Goal: Check status: Check status

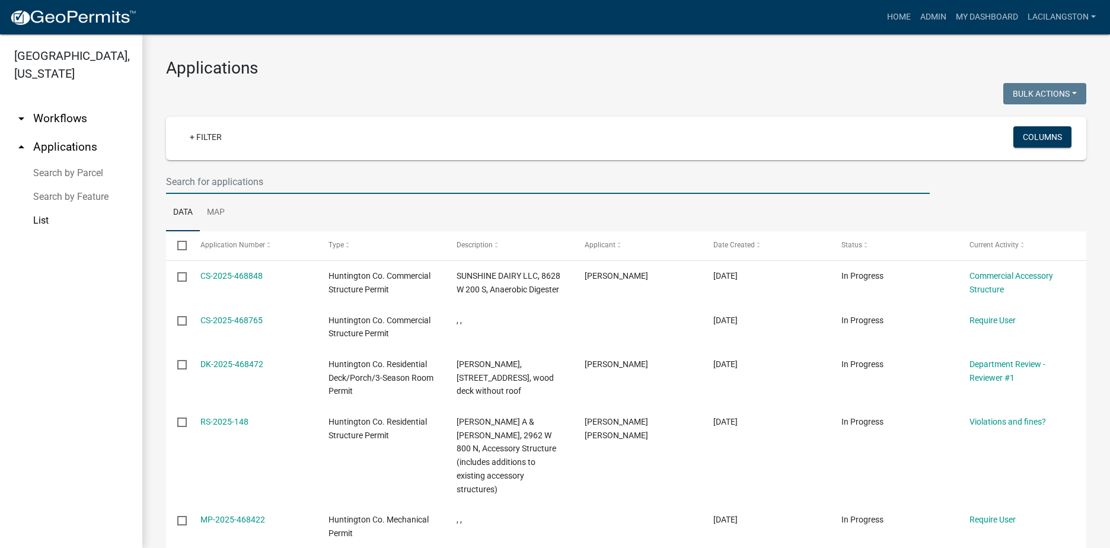
click at [317, 188] on input "text" at bounding box center [547, 182] width 763 height 24
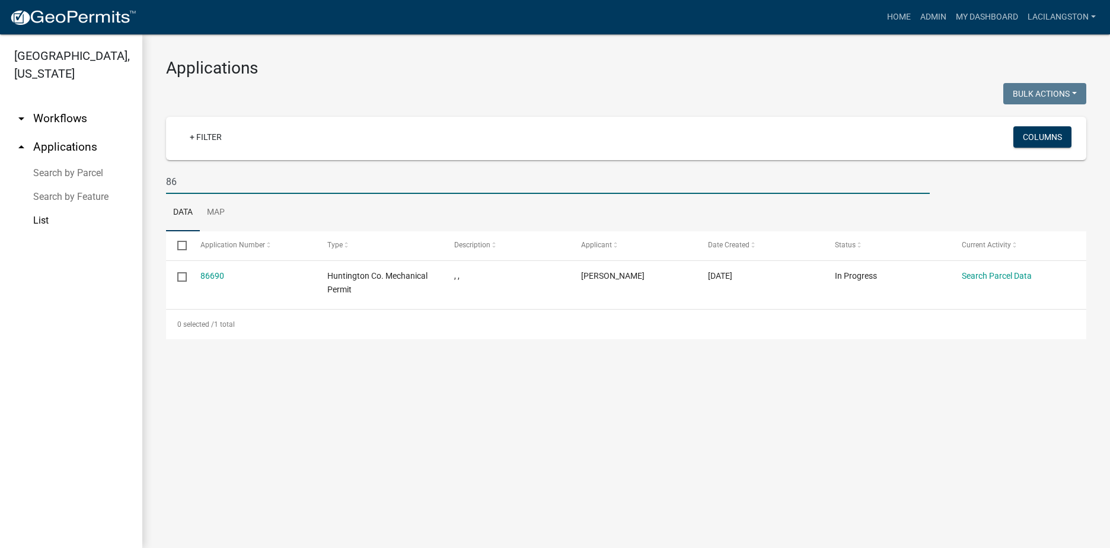
type input "8"
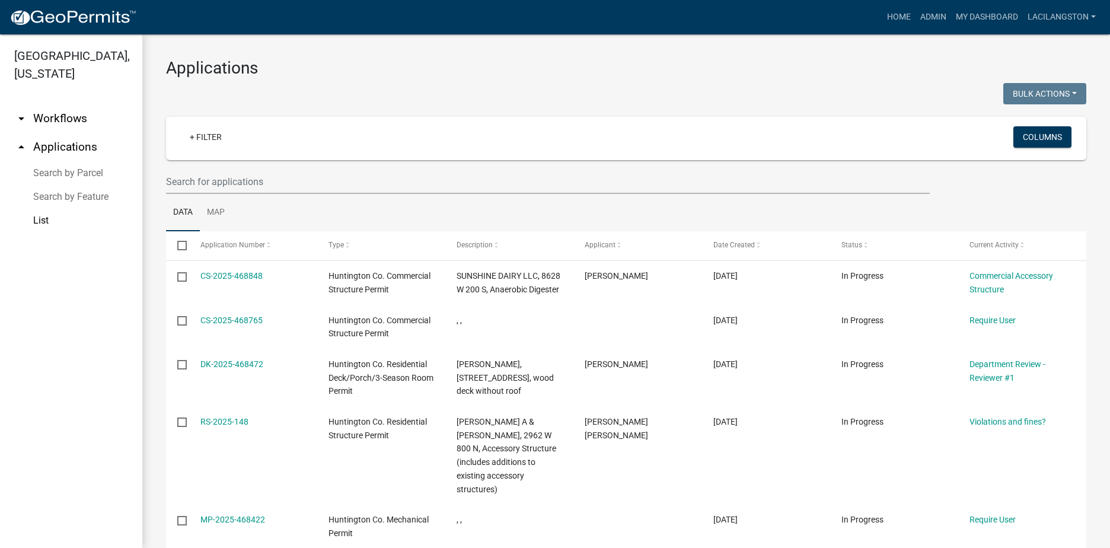
click at [41, 13] on img at bounding box center [72, 18] width 127 height 18
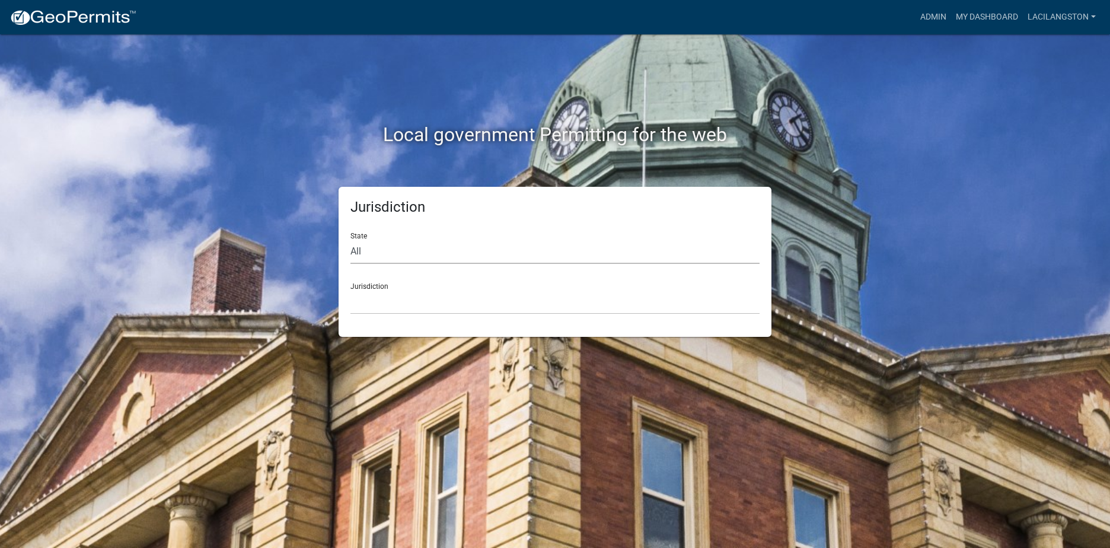
drag, startPoint x: 360, startPoint y: 251, endPoint x: 363, endPoint y: 265, distance: 14.0
click at [360, 251] on select "All [US_STATE] [US_STATE] [US_STATE] [US_STATE] [US_STATE] [US_STATE] [US_STATE…" at bounding box center [554, 251] width 409 height 24
select select "[US_STATE]"
click at [350, 239] on select "All [US_STATE] [US_STATE] [US_STATE] [US_STATE] [US_STATE] [US_STATE] [US_STATE…" at bounding box center [554, 251] width 409 height 24
click at [372, 303] on select "City of [GEOGRAPHIC_DATA], [US_STATE] City of [GEOGRAPHIC_DATA], [US_STATE] Cit…" at bounding box center [554, 302] width 409 height 24
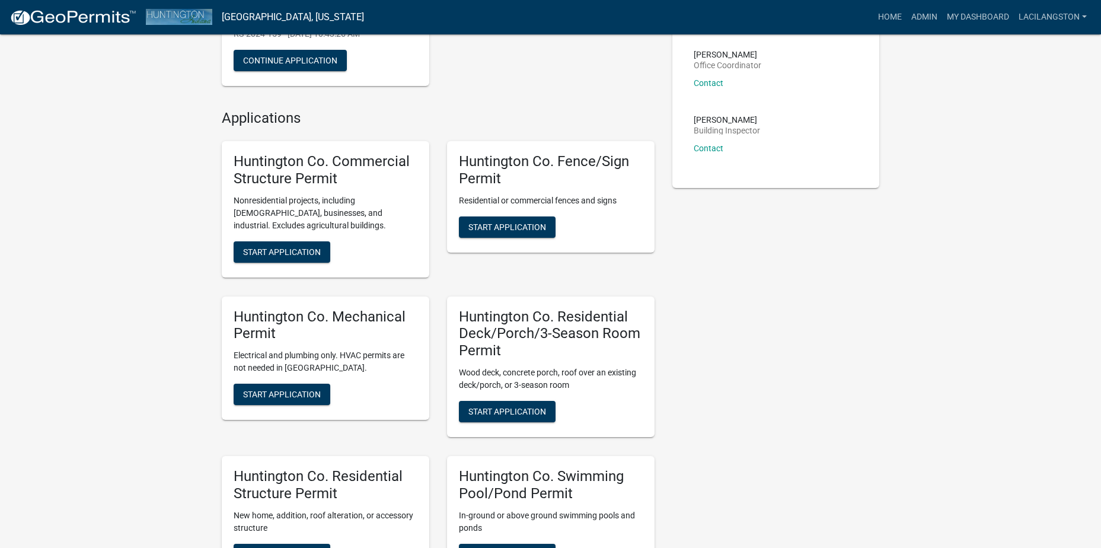
scroll to position [237, 0]
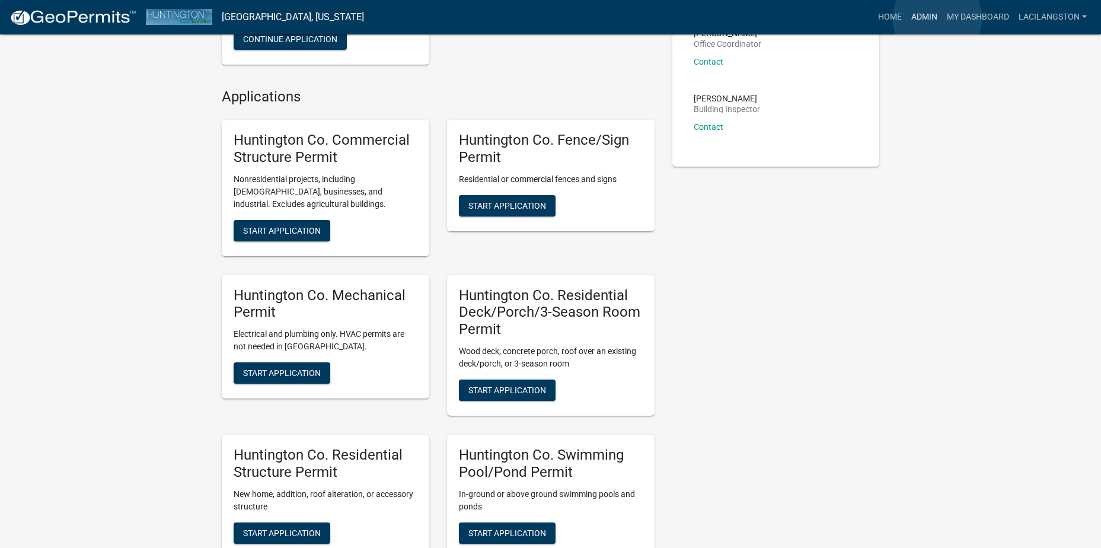
click at [937, 18] on link "Admin" at bounding box center [924, 17] width 36 height 23
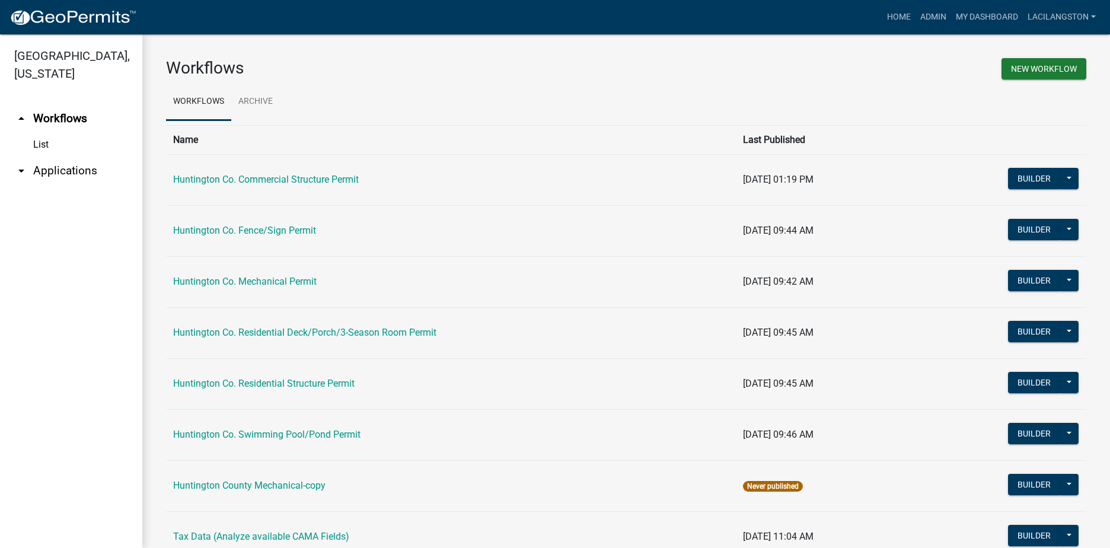
click at [27, 164] on icon "arrow_drop_down" at bounding box center [21, 171] width 14 height 14
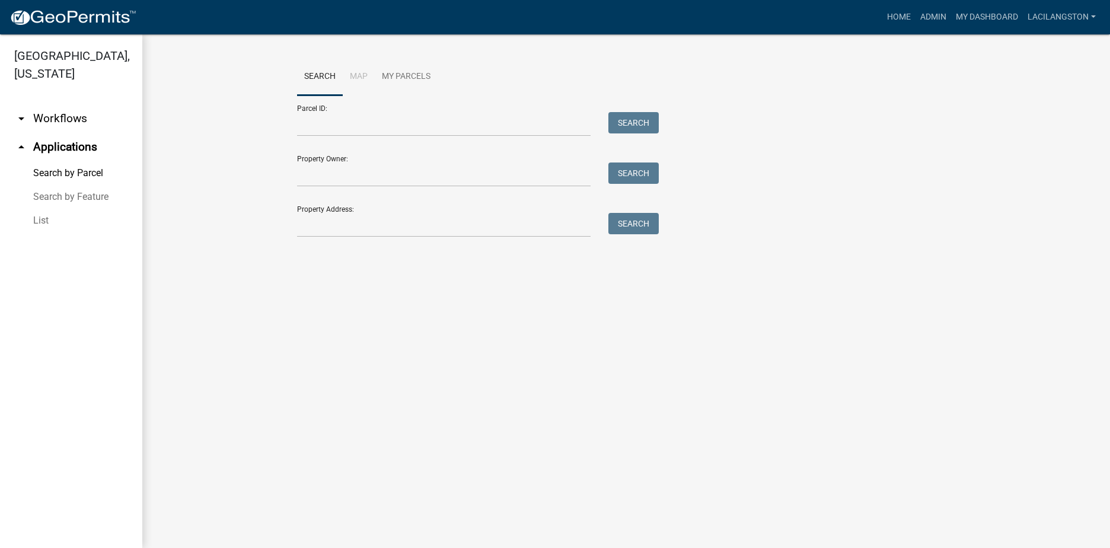
click at [46, 222] on link "List" at bounding box center [71, 221] width 142 height 24
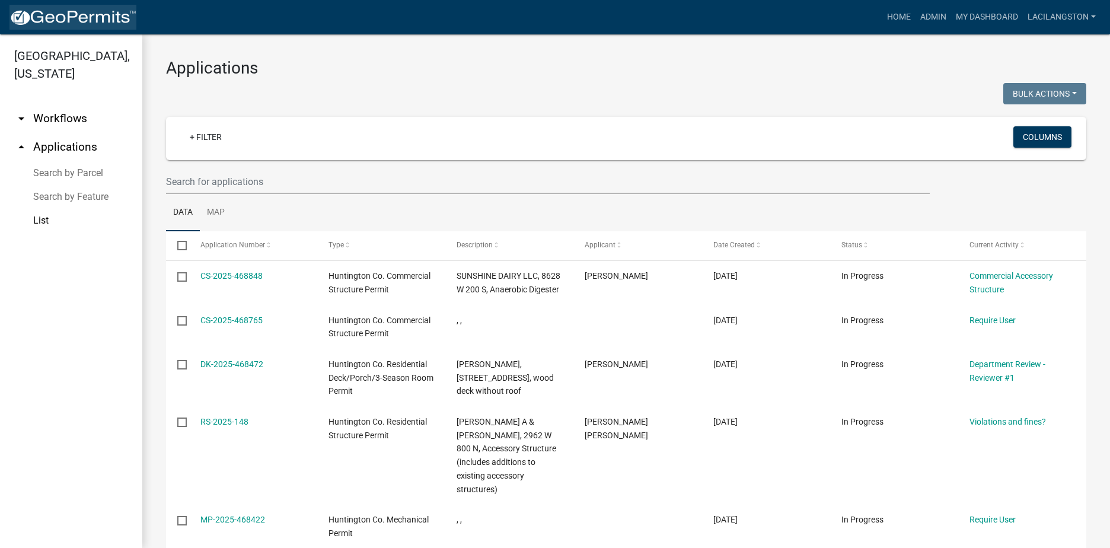
click at [68, 20] on img at bounding box center [72, 18] width 127 height 18
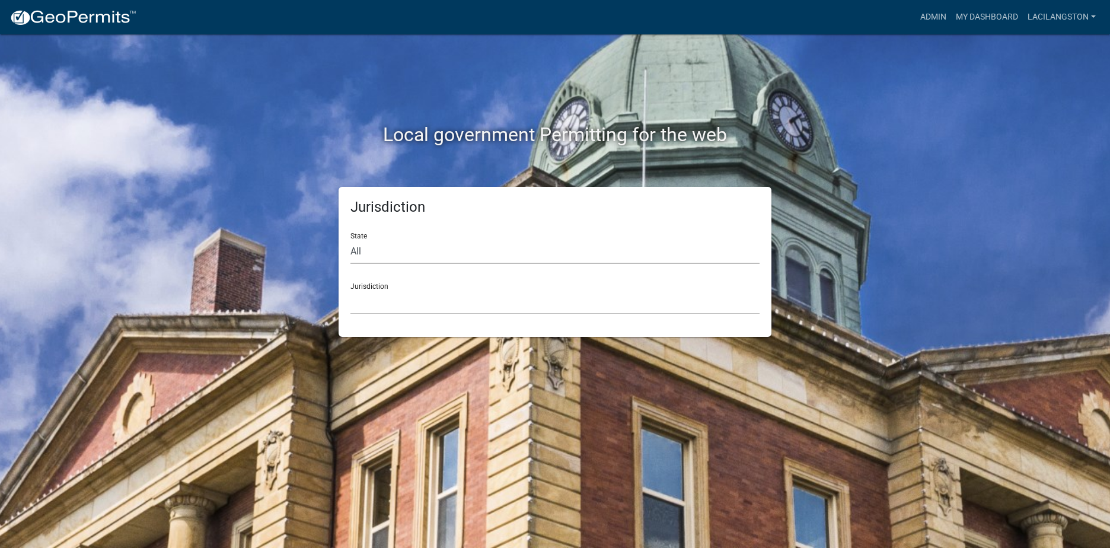
click at [379, 255] on select "All [US_STATE] [US_STATE] [US_STATE] [US_STATE] [US_STATE] [US_STATE] [US_STATE…" at bounding box center [554, 251] width 409 height 24
select select "[US_STATE]"
click at [350, 239] on select "All [US_STATE] [US_STATE] [US_STATE] [US_STATE] [US_STATE] [US_STATE] [US_STATE…" at bounding box center [554, 251] width 409 height 24
click at [367, 285] on div "Jurisdiction City of [GEOGRAPHIC_DATA], [US_STATE] City of [GEOGRAPHIC_DATA], […" at bounding box center [554, 293] width 409 height 41
click at [392, 293] on select "City of [GEOGRAPHIC_DATA], [US_STATE] City of [GEOGRAPHIC_DATA], [US_STATE] Cit…" at bounding box center [554, 302] width 409 height 24
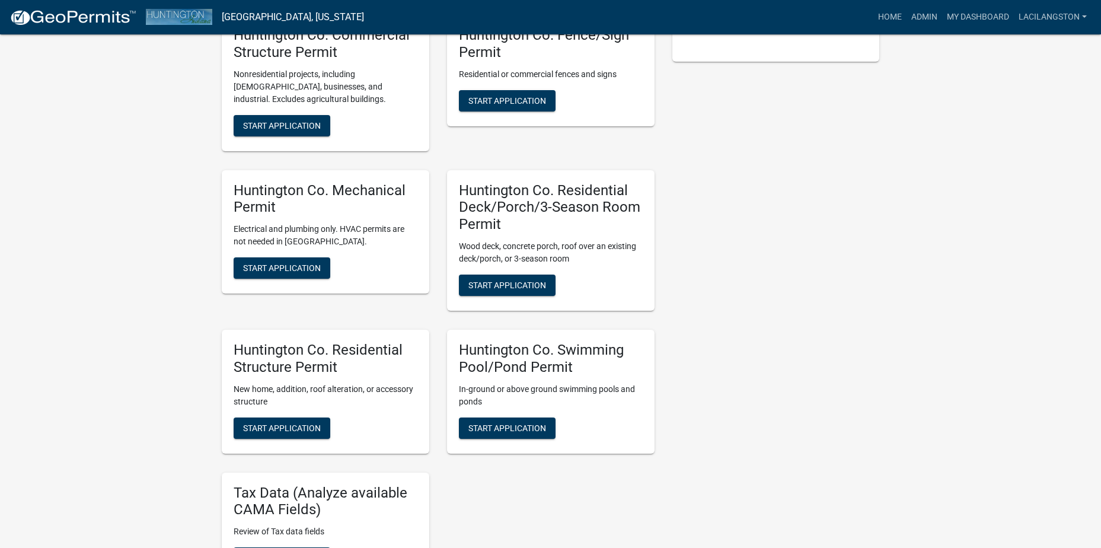
scroll to position [356, 0]
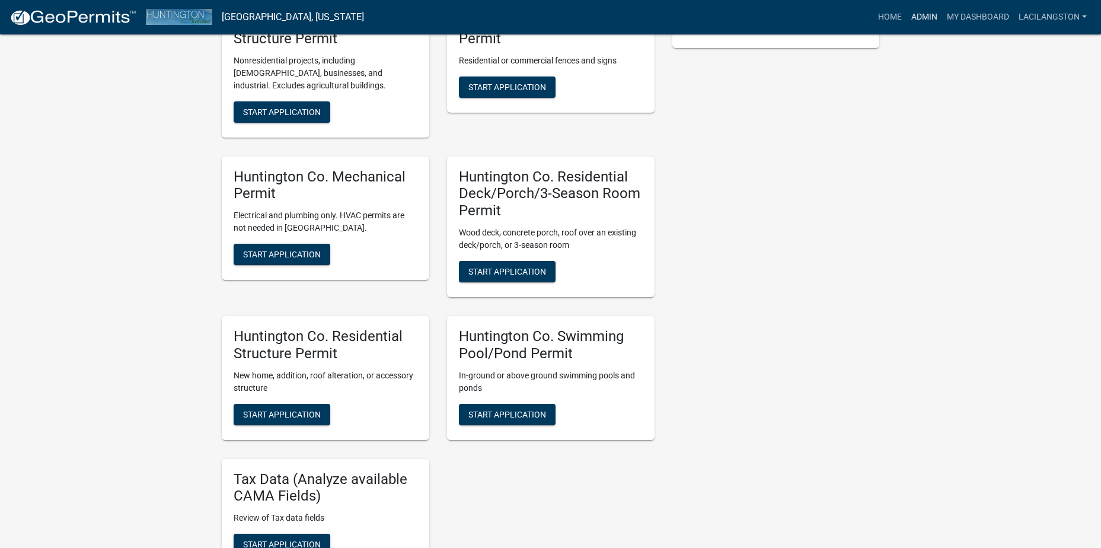
click at [915, 21] on link "Admin" at bounding box center [924, 17] width 36 height 23
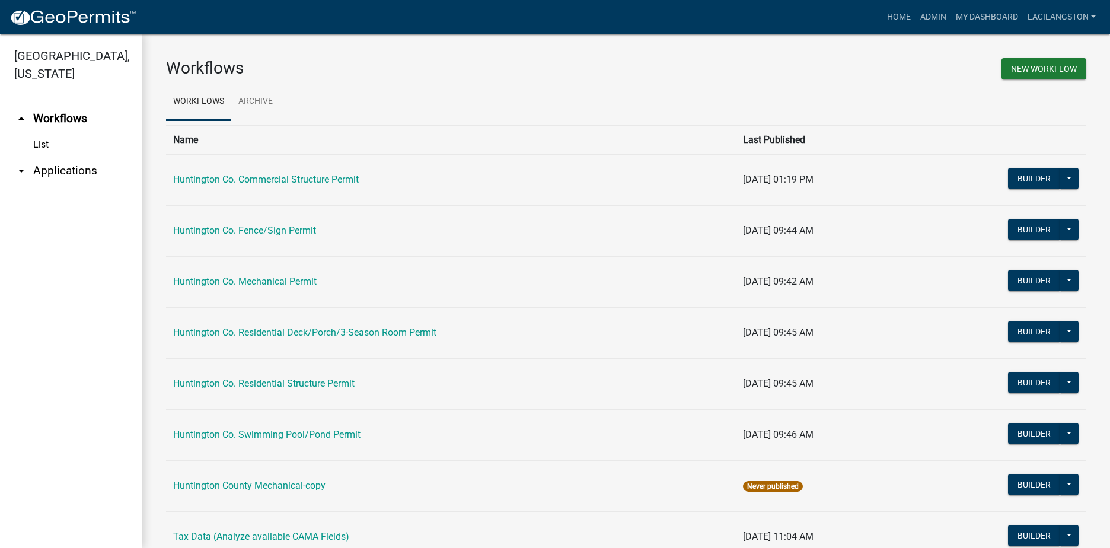
click at [45, 168] on link "arrow_drop_down Applications" at bounding box center [71, 170] width 142 height 28
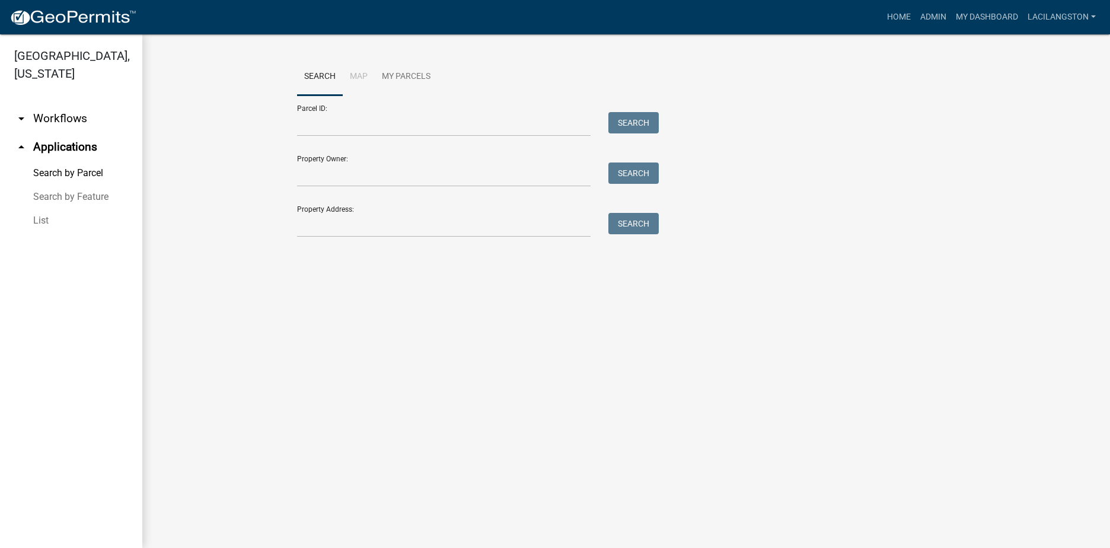
click at [37, 219] on link "List" at bounding box center [71, 221] width 142 height 24
